Goal: Task Accomplishment & Management: Use online tool/utility

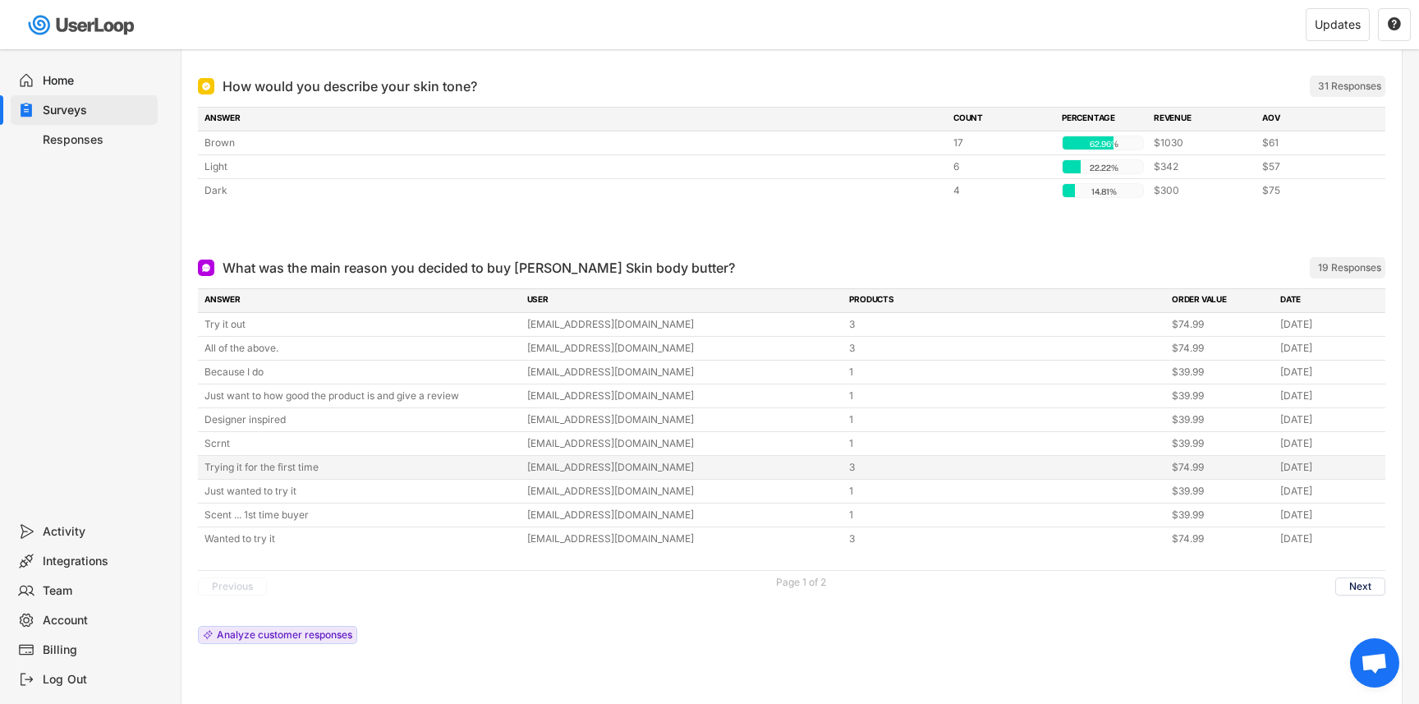
scroll to position [479, 0]
click at [1358, 584] on button "Next" at bounding box center [1360, 585] width 50 height 18
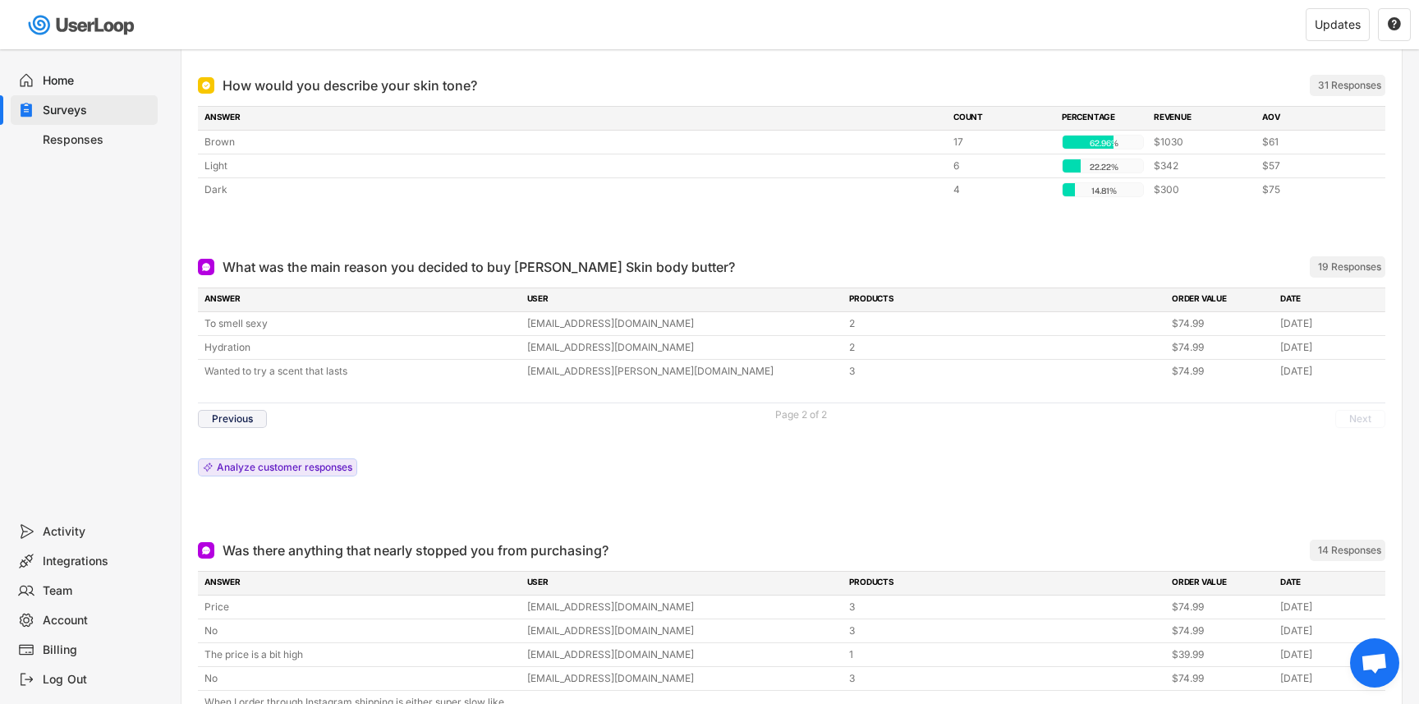
click at [226, 417] on button "Previous" at bounding box center [232, 419] width 69 height 18
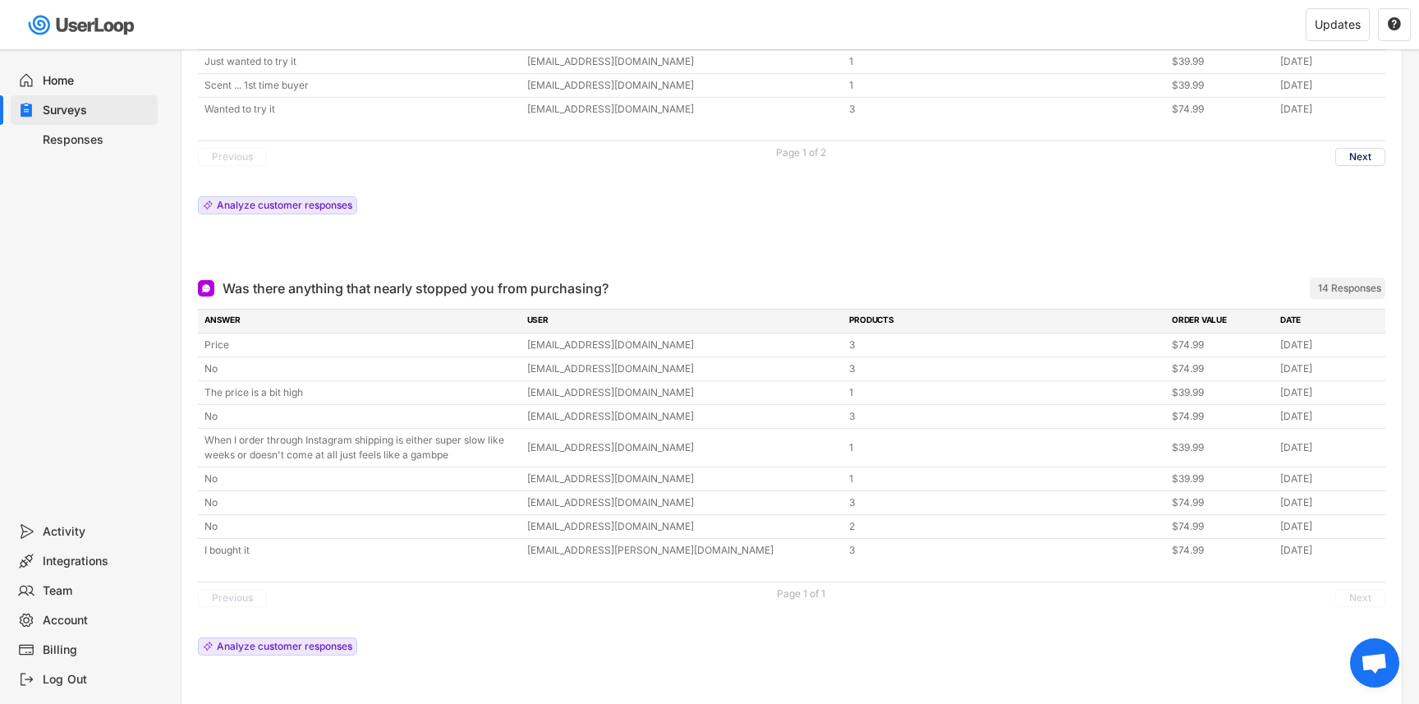
scroll to position [926, 0]
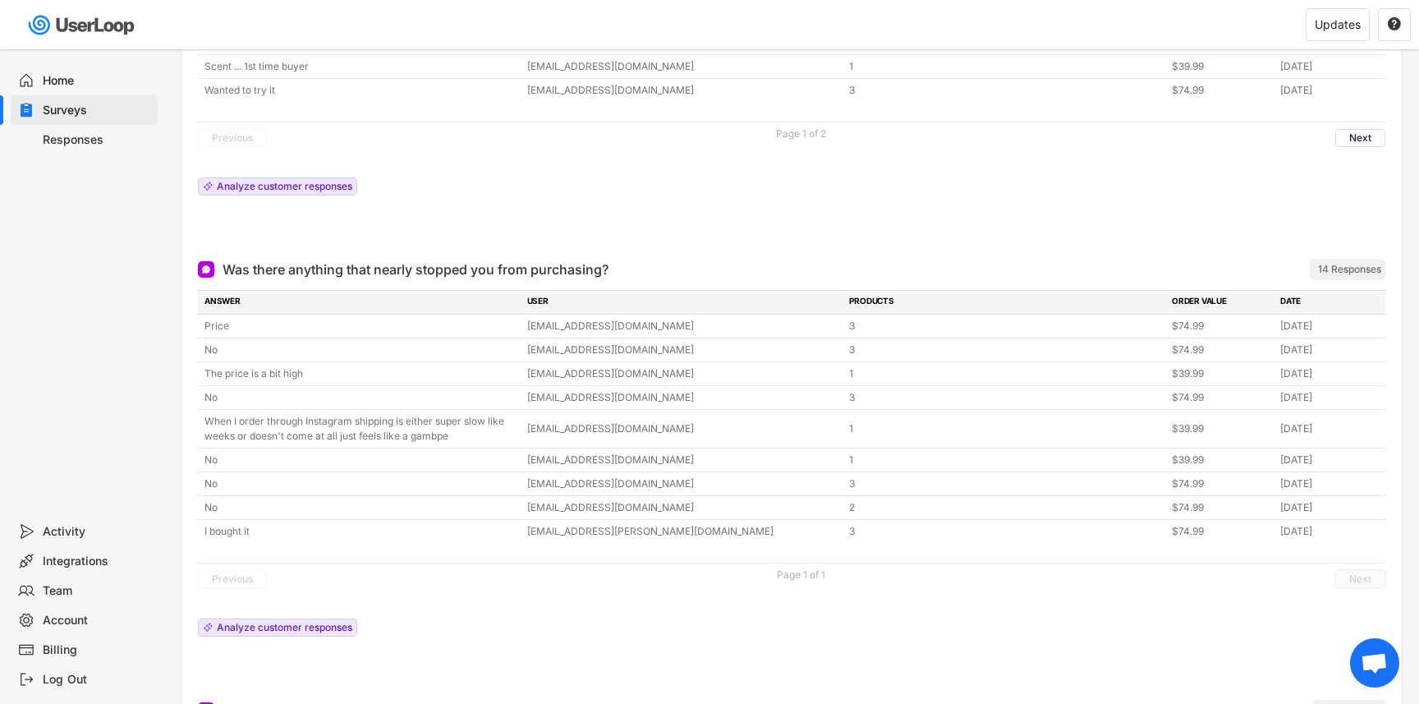
click at [1351, 580] on button "Next" at bounding box center [1360, 579] width 50 height 18
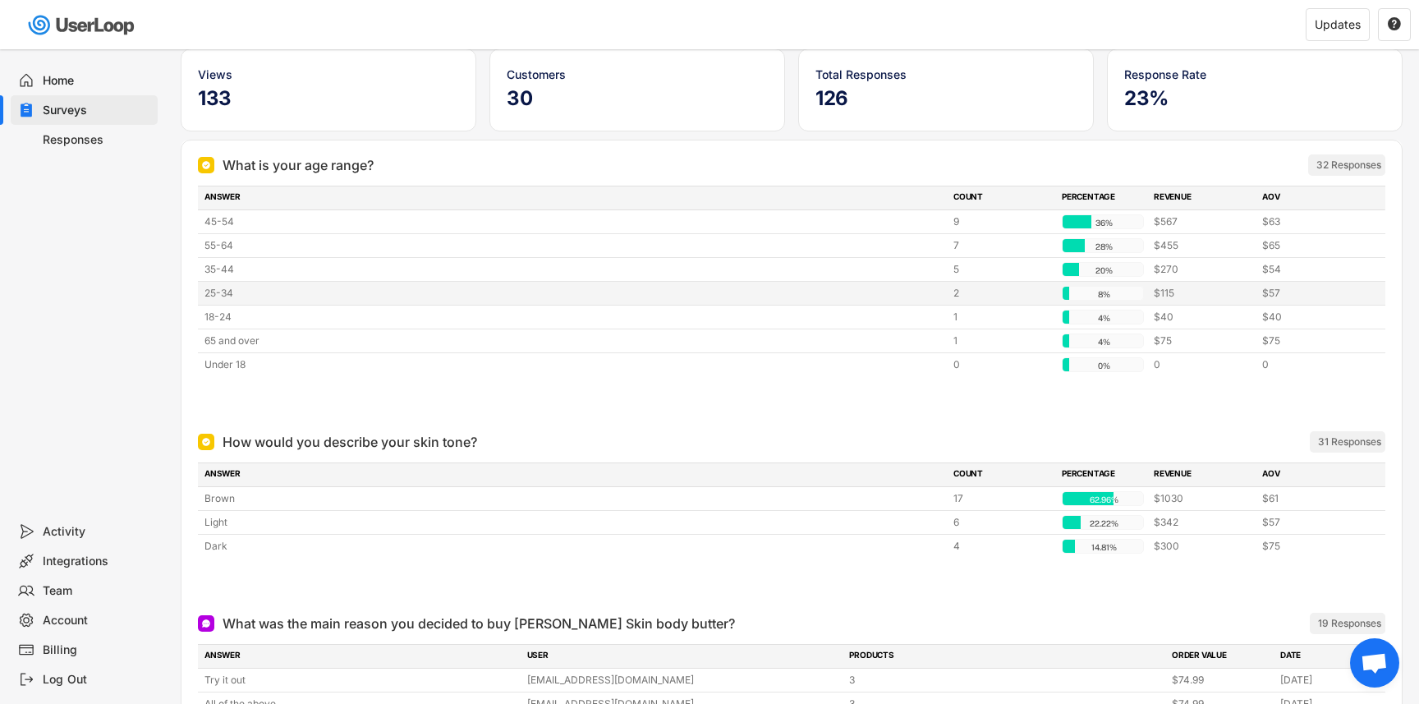
scroll to position [0, 0]
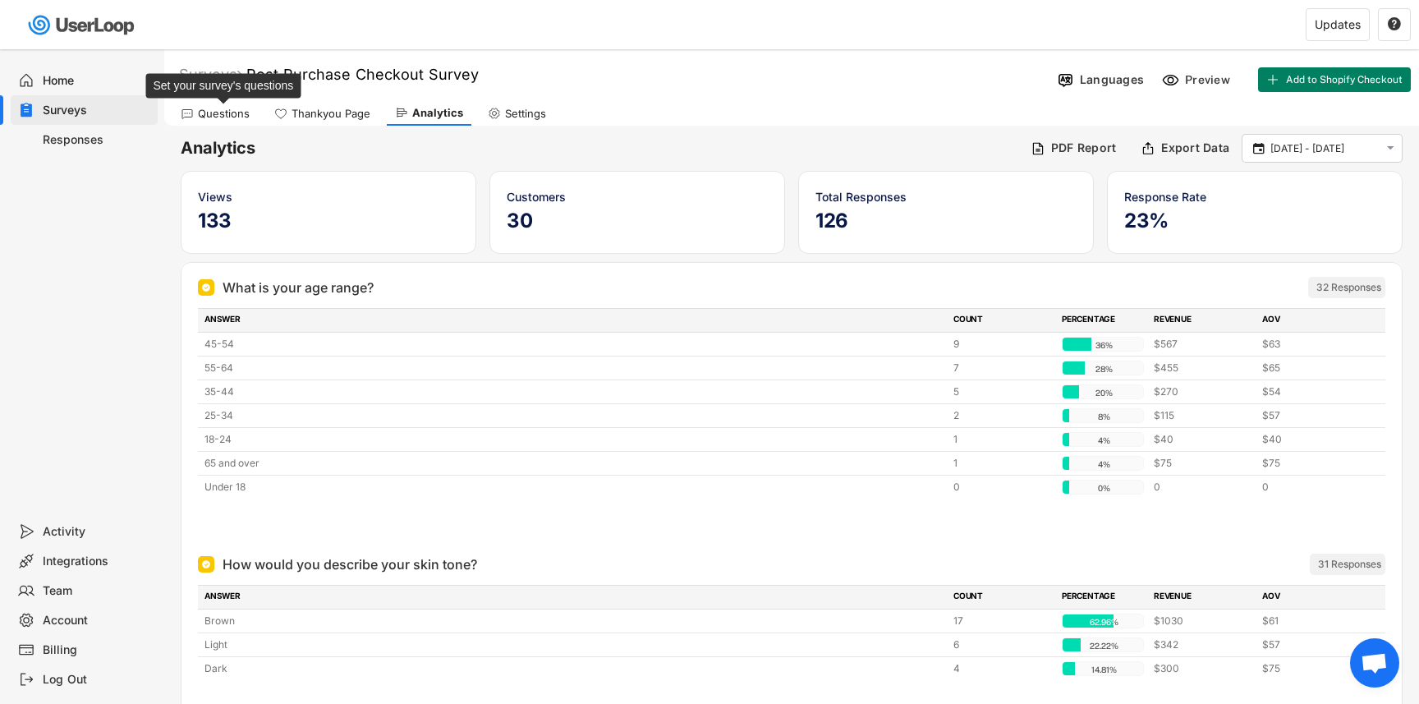
click at [219, 110] on div "Questions" at bounding box center [224, 114] width 52 height 14
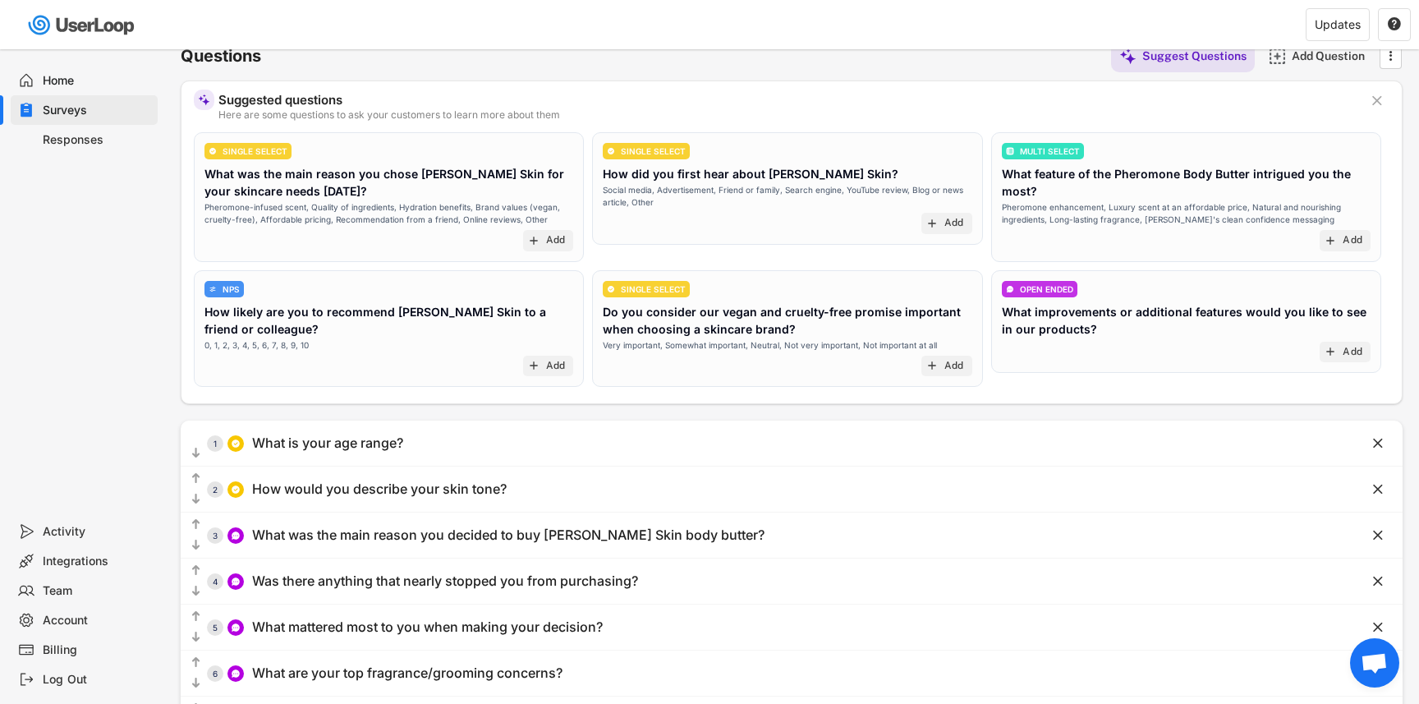
scroll to position [133, 0]
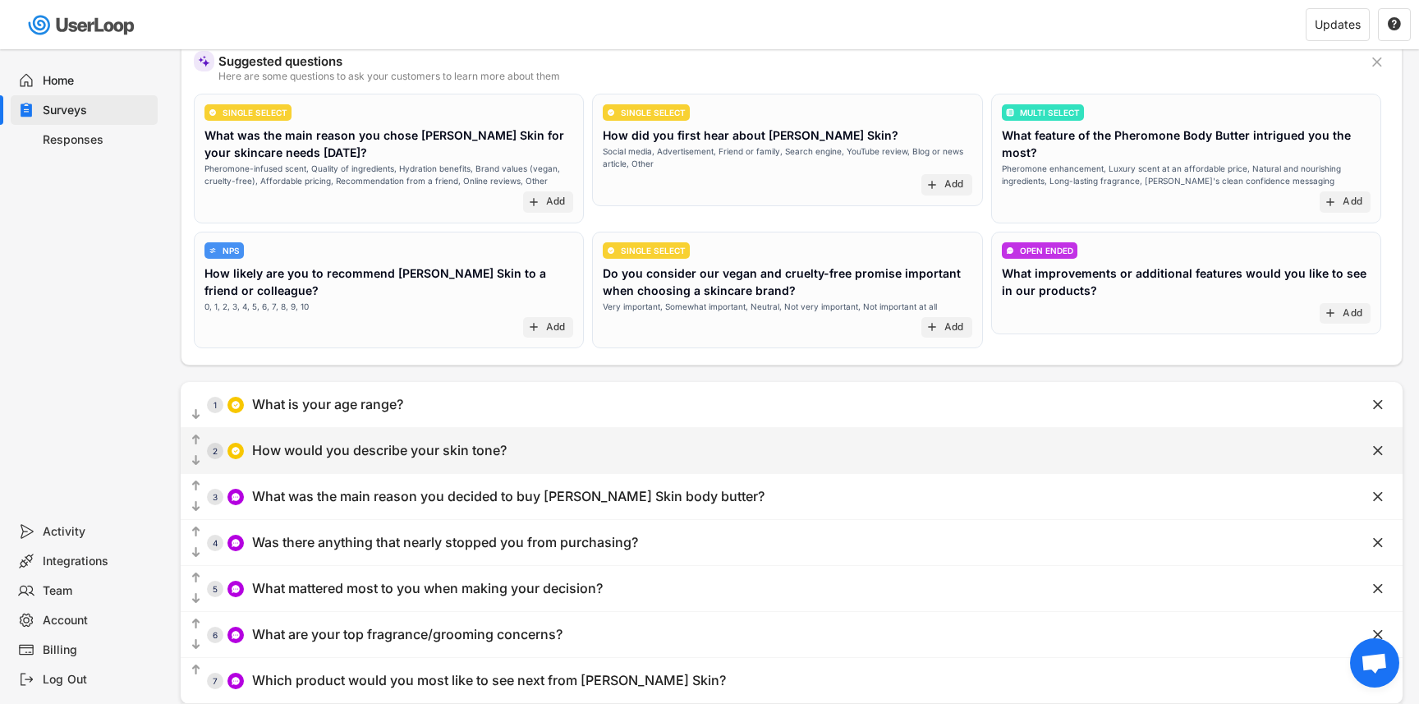
click at [502, 454] on div "How would you describe your skin tone?" at bounding box center [379, 450] width 254 height 17
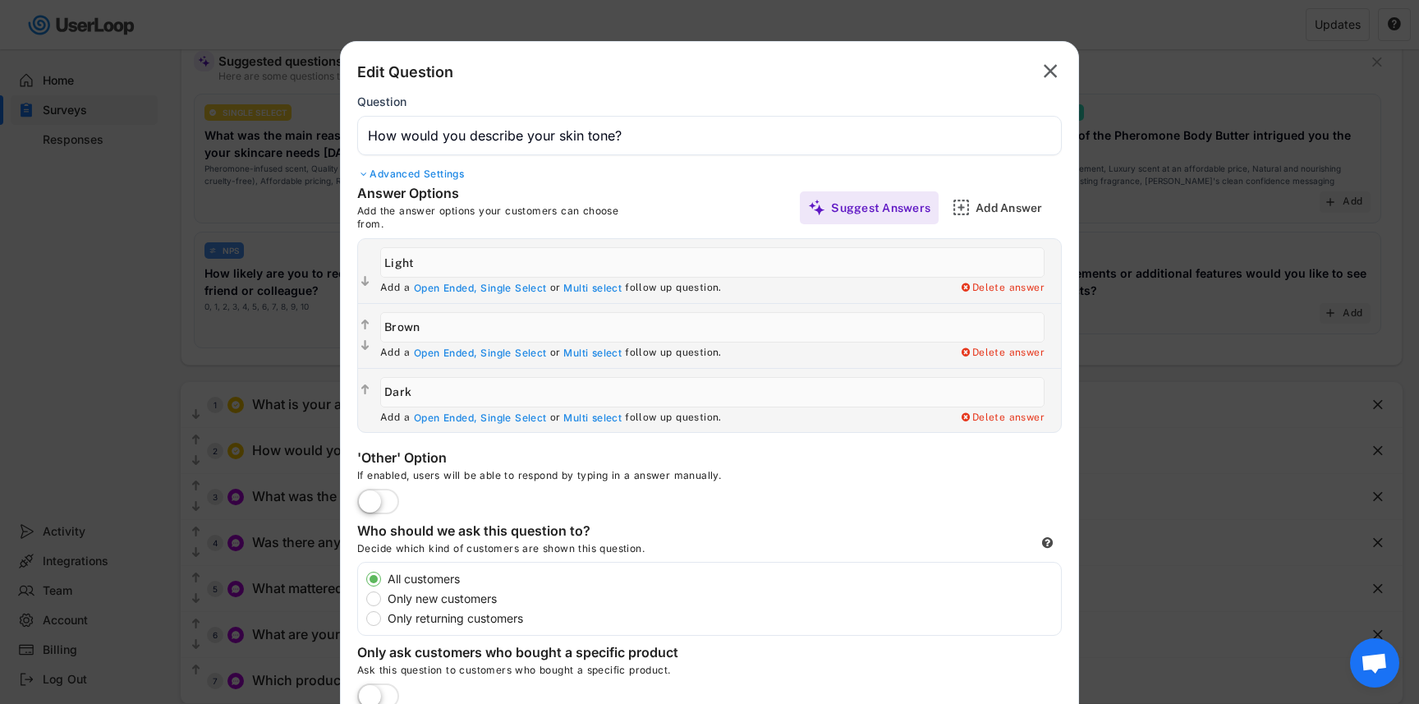
drag, startPoint x: 437, startPoint y: 267, endPoint x: 366, endPoint y: 265, distance: 70.6
click at [366, 265] on div " Add a Open Ended, Single Select or Multi select follow up question. Delete an…" at bounding box center [709, 271] width 703 height 64
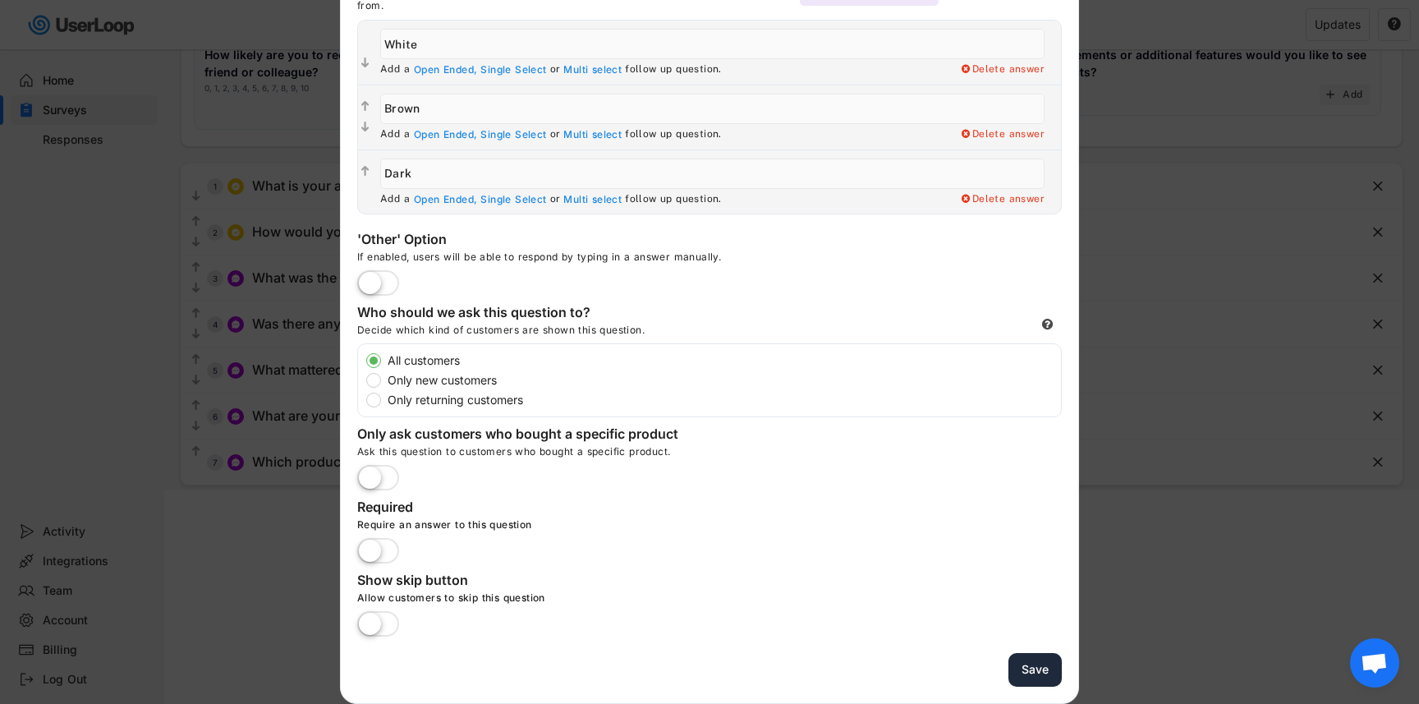
type input "White"
click at [1041, 671] on button "Save" at bounding box center [1034, 670] width 53 height 34
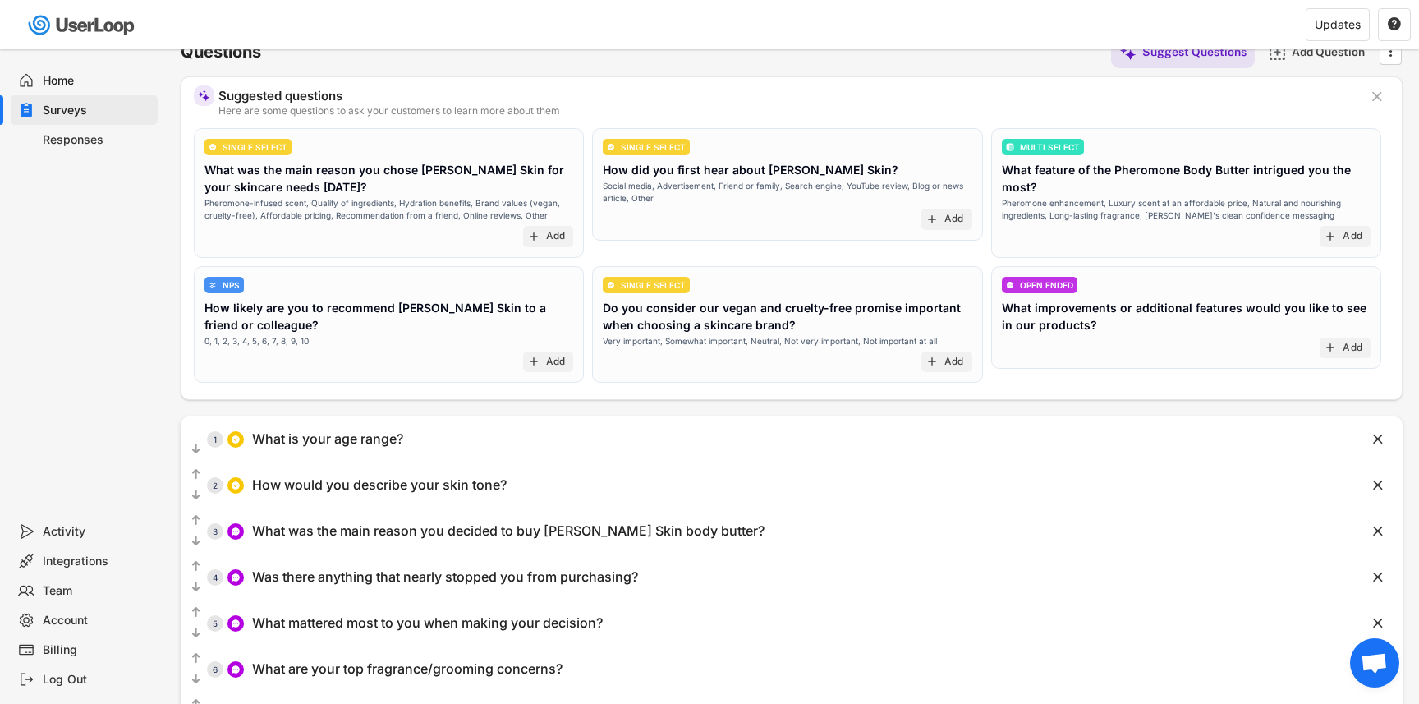
scroll to position [0, 0]
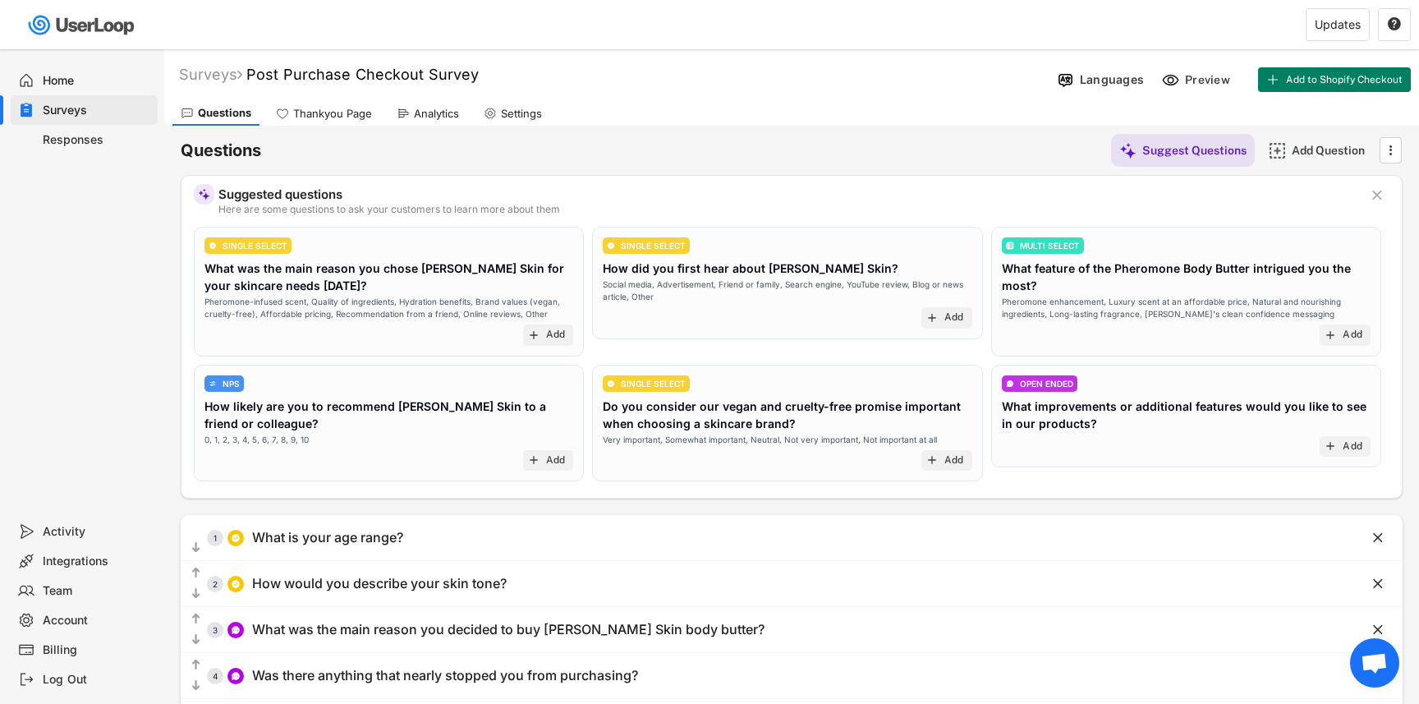
click at [435, 112] on div "Analytics" at bounding box center [436, 114] width 45 height 14
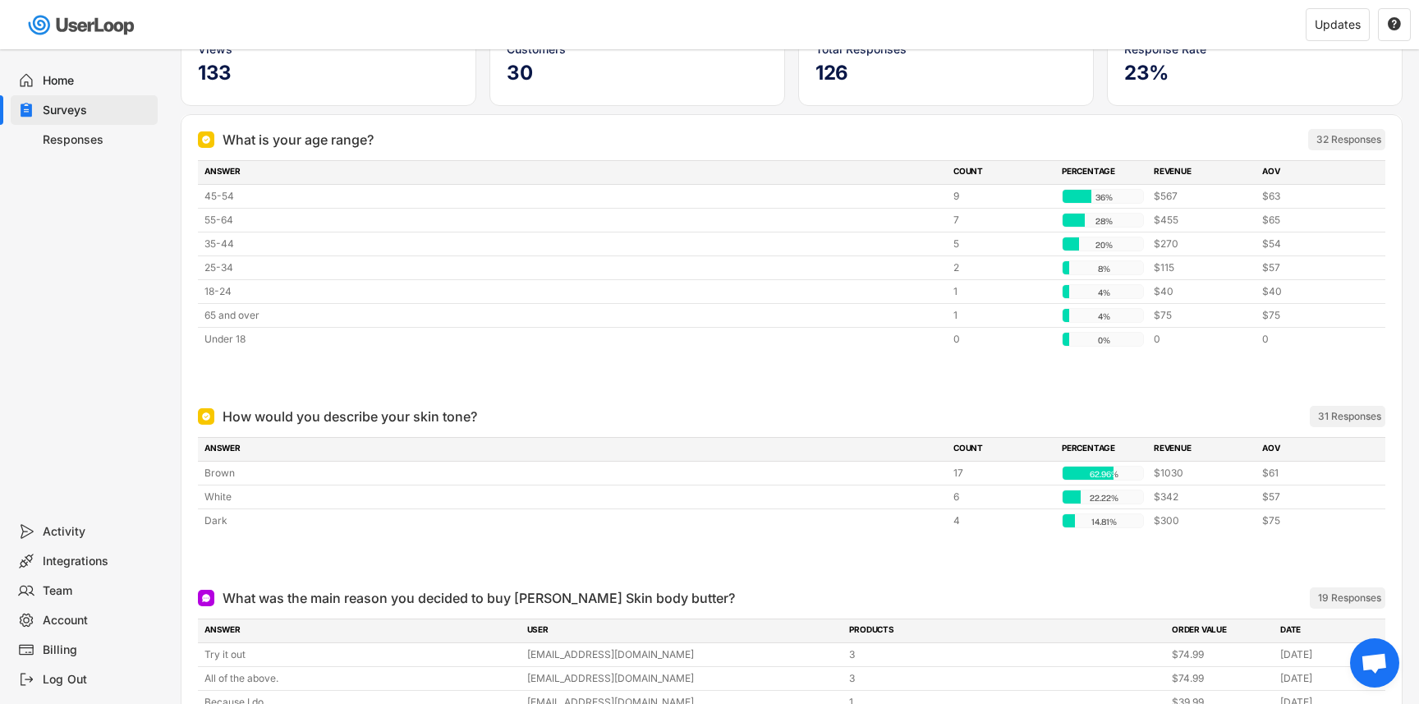
scroll to position [149, 0]
